Goal: Use online tool/utility: Utilize a website feature to perform a specific function

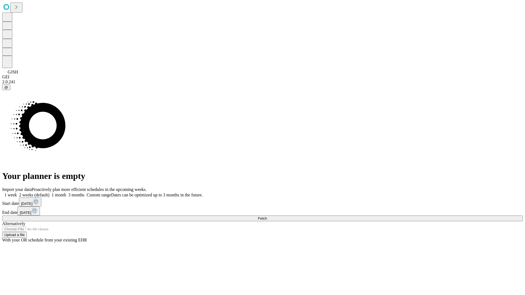
click at [267, 216] on span "Fetch" at bounding box center [262, 218] width 9 height 4
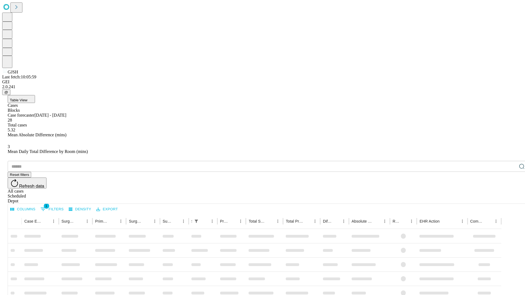
click at [27, 98] on span "Table View" at bounding box center [18, 100] width 17 height 4
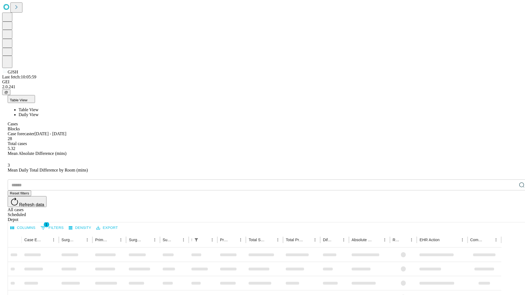
click at [39, 112] on span "Daily View" at bounding box center [29, 114] width 20 height 5
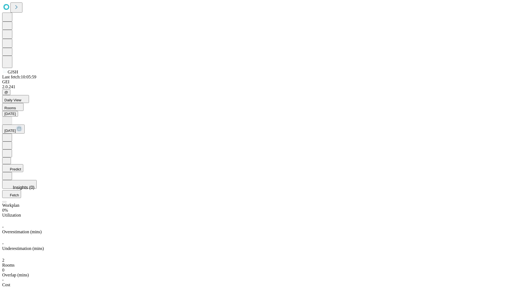
click at [23, 164] on button "Predict" at bounding box center [12, 168] width 21 height 8
